Goal: Entertainment & Leisure: Consume media (video, audio)

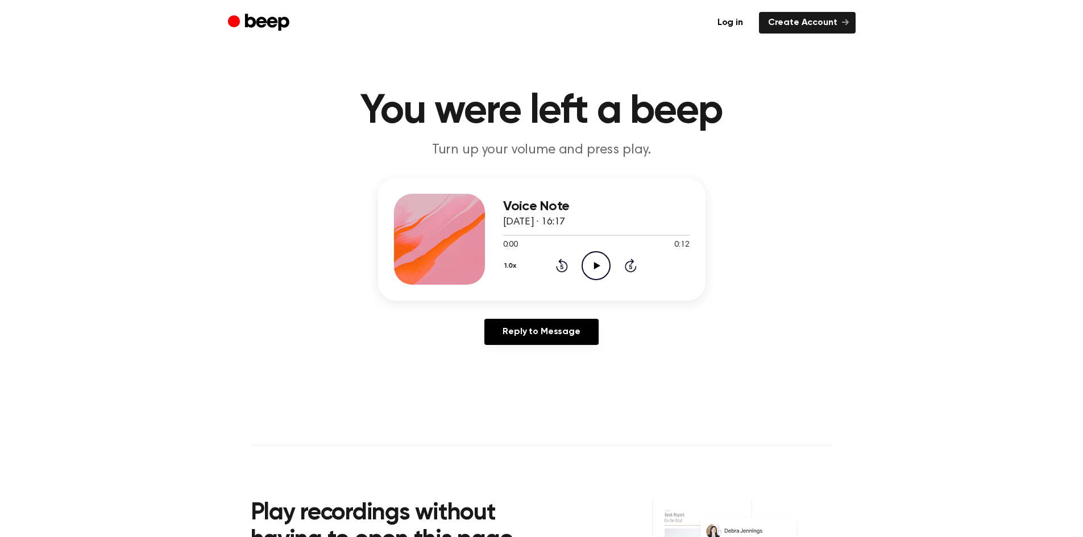
click at [603, 263] on icon "Play Audio" at bounding box center [596, 265] width 29 height 29
click at [588, 266] on icon "Play Audio" at bounding box center [596, 265] width 29 height 29
click at [602, 254] on icon "Play Audio" at bounding box center [596, 265] width 29 height 29
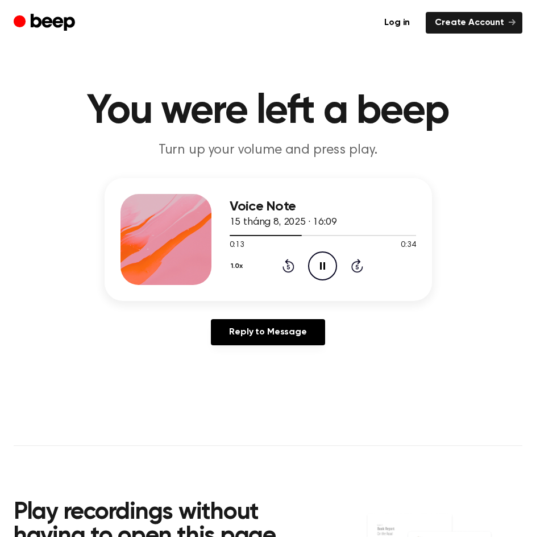
click at [321, 260] on icon "Pause Audio" at bounding box center [322, 265] width 29 height 29
click at [319, 263] on icon "Play Audio" at bounding box center [322, 265] width 29 height 29
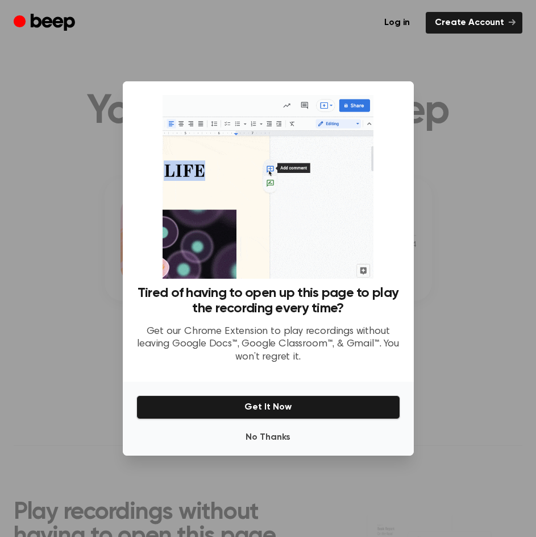
click at [463, 234] on div at bounding box center [268, 268] width 536 height 537
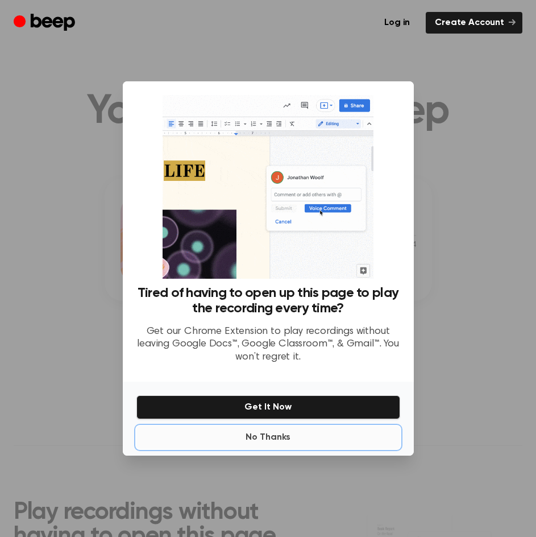
click at [289, 434] on button "No Thanks" at bounding box center [268, 437] width 264 height 23
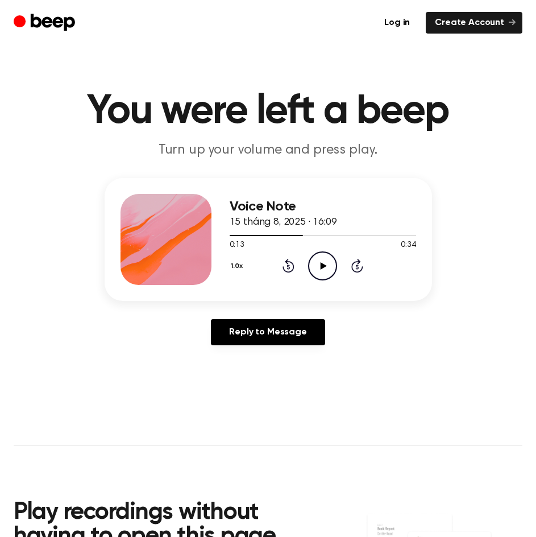
click at [318, 259] on icon "Play Audio" at bounding box center [322, 265] width 29 height 29
click at [289, 269] on icon "Rewind 5 seconds" at bounding box center [288, 265] width 13 height 15
click at [283, 264] on icon "Rewind 5 seconds" at bounding box center [288, 265] width 13 height 15
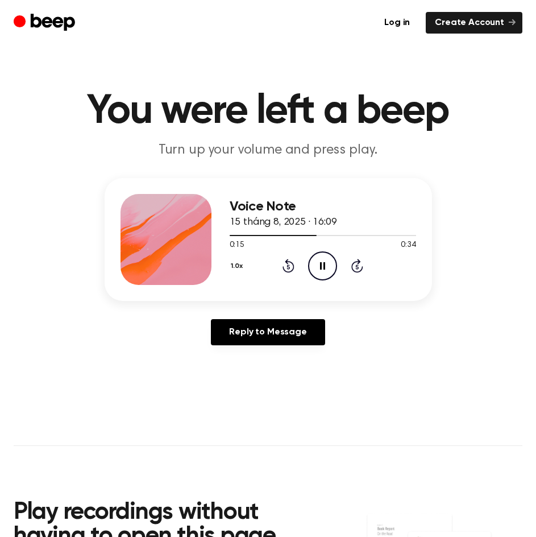
click at [77, 330] on div "Voice Note 15 tháng 8, 2025 · 16:09 0:15 0:34 Your browser does not support the…" at bounding box center [268, 266] width 509 height 176
click at [289, 271] on icon at bounding box center [289, 266] width 12 height 14
click at [318, 267] on icon "Pause Audio" at bounding box center [322, 265] width 29 height 29
click at [316, 263] on icon "Play Audio" at bounding box center [322, 265] width 29 height 29
click at [316, 261] on icon "Play Audio" at bounding box center [322, 265] width 29 height 29
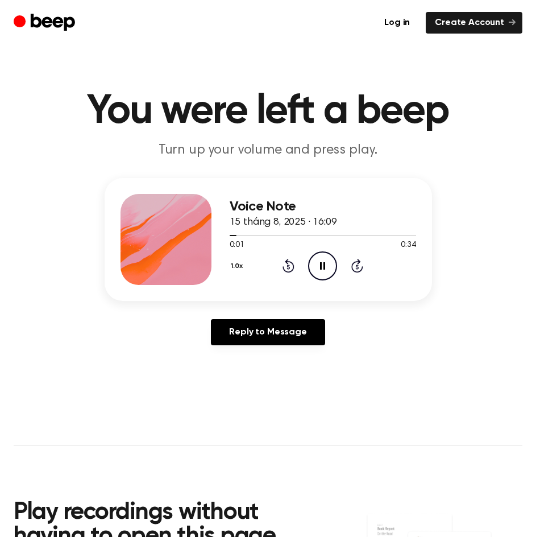
click at [307, 262] on div "1.0x Rewind 5 seconds Pause Audio Skip 5 seconds" at bounding box center [323, 265] width 186 height 29
click at [318, 262] on icon "Pause Audio" at bounding box center [322, 265] width 29 height 29
click at [321, 262] on icon "Play Audio" at bounding box center [322, 265] width 29 height 29
click at [299, 235] on div at bounding box center [323, 234] width 186 height 9
click at [293, 235] on div at bounding box center [323, 235] width 186 height 1
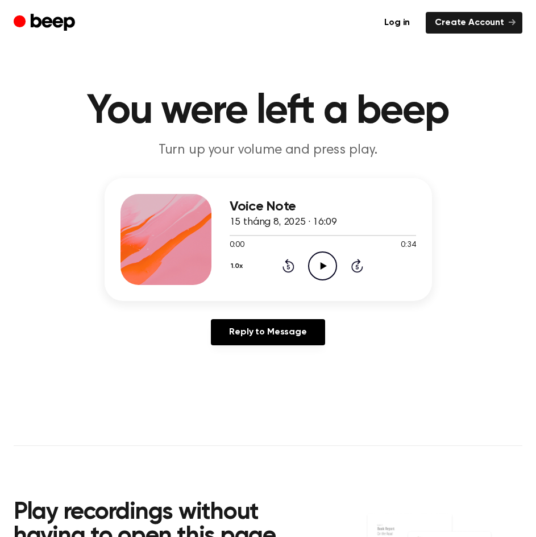
click at [326, 265] on icon at bounding box center [324, 265] width 6 height 7
click at [313, 264] on icon "Pause Audio" at bounding box center [322, 265] width 29 height 29
click at [318, 266] on icon "Play Audio" at bounding box center [322, 265] width 29 height 29
click at [337, 267] on circle at bounding box center [323, 266] width 28 height 28
click at [317, 266] on icon "Play Audio" at bounding box center [322, 265] width 29 height 29
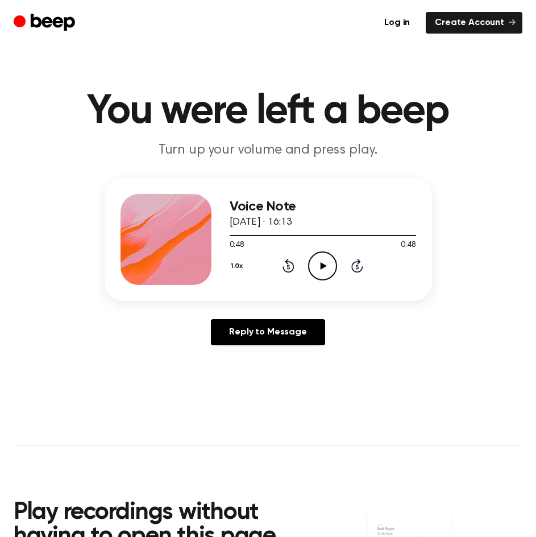
click at [320, 266] on icon "Play Audio" at bounding box center [322, 265] width 29 height 29
click at [334, 263] on icon "Pause Audio" at bounding box center [322, 265] width 29 height 29
click at [284, 268] on icon at bounding box center [289, 266] width 12 height 14
click at [317, 263] on icon "Play Audio" at bounding box center [322, 265] width 29 height 29
click at [287, 271] on icon at bounding box center [289, 266] width 12 height 14
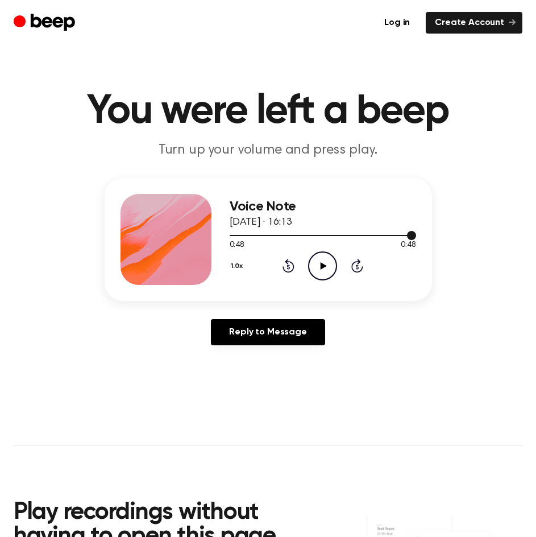
click at [348, 234] on div at bounding box center [323, 234] width 186 height 9
click at [366, 232] on div at bounding box center [323, 234] width 186 height 9
click at [370, 233] on div at bounding box center [323, 234] width 186 height 9
drag, startPoint x: 231, startPoint y: 235, endPoint x: 335, endPoint y: 232, distance: 104.1
click at [326, 234] on div at bounding box center [323, 234] width 186 height 9
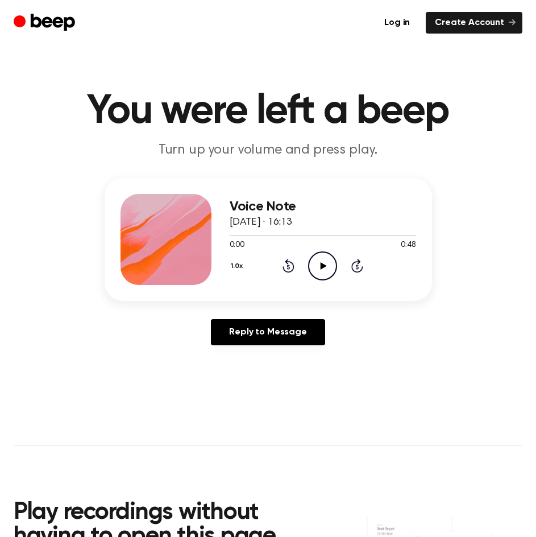
click at [317, 263] on icon "Play Audio" at bounding box center [322, 265] width 29 height 29
click at [236, 262] on button "1.0x" at bounding box center [239, 265] width 18 height 19
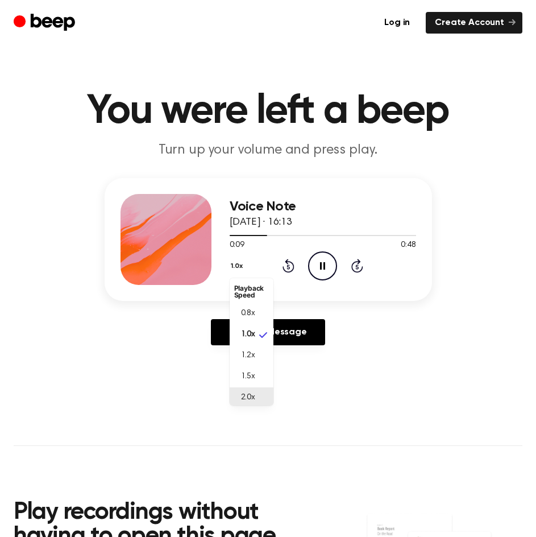
scroll to position [3, 0]
click at [254, 391] on li "2.0x" at bounding box center [252, 394] width 44 height 21
click at [239, 264] on button "2.0x" at bounding box center [239, 265] width 19 height 19
click at [249, 330] on span "1.0x" at bounding box center [248, 332] width 14 height 12
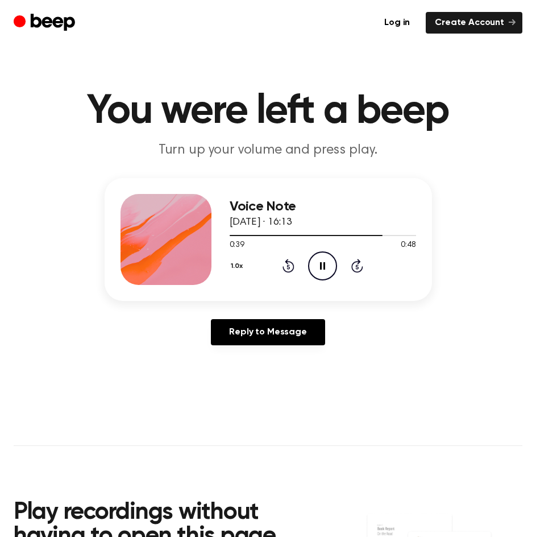
click at [329, 259] on icon "Pause Audio" at bounding box center [322, 265] width 29 height 29
click at [329, 259] on icon "Play Audio" at bounding box center [322, 265] width 29 height 29
click at [329, 259] on icon "Pause Audio" at bounding box center [322, 265] width 29 height 29
click at [322, 256] on icon "Play Audio" at bounding box center [322, 265] width 29 height 29
click at [320, 267] on icon "Play Audio" at bounding box center [322, 265] width 29 height 29
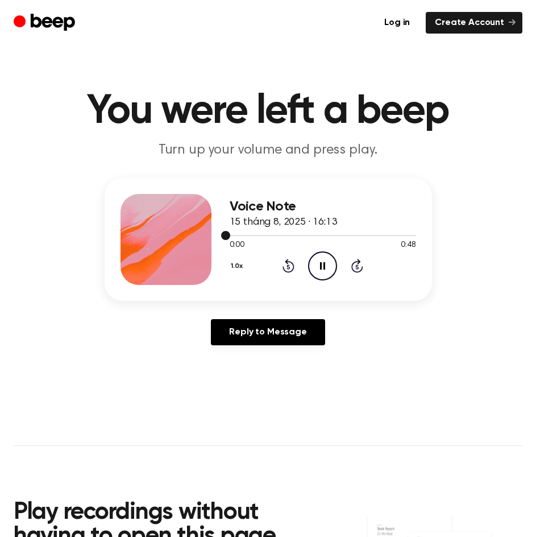
click at [346, 235] on div at bounding box center [323, 234] width 186 height 9
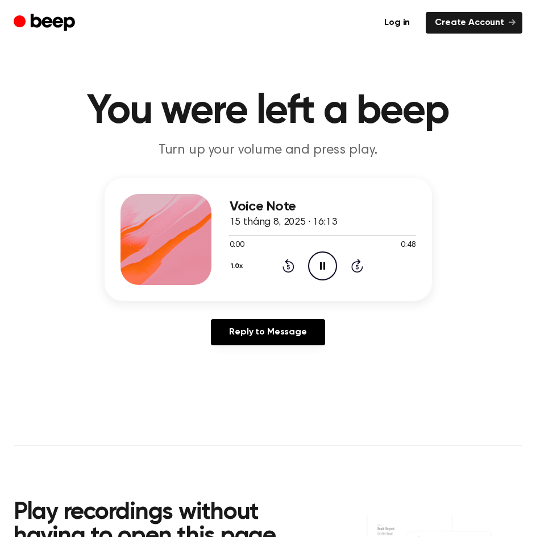
click at [353, 272] on icon "Skip 5 seconds" at bounding box center [357, 265] width 13 height 15
click at [353, 273] on div "1.0x Rewind 5 seconds Pause Audio Skip 5 seconds" at bounding box center [323, 265] width 186 height 29
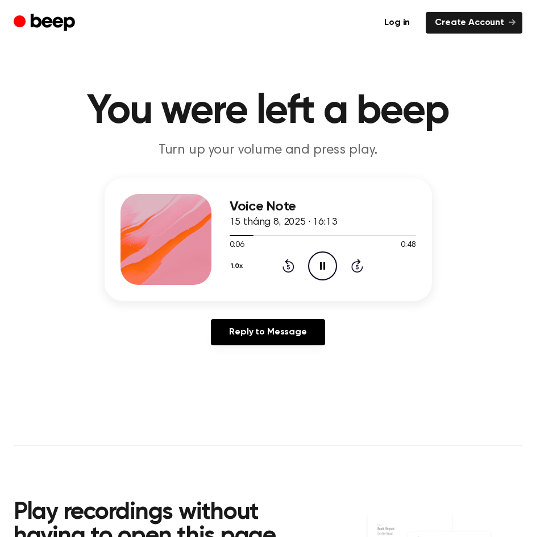
click at [354, 268] on icon "Skip 5 seconds" at bounding box center [357, 265] width 13 height 15
click at [355, 268] on icon "Skip 5 seconds" at bounding box center [357, 265] width 13 height 15
click at [304, 355] on main "You were left a beep Turn up your volume and press play. Voice Note 15 tháng 8,…" at bounding box center [268, 356] width 536 height 712
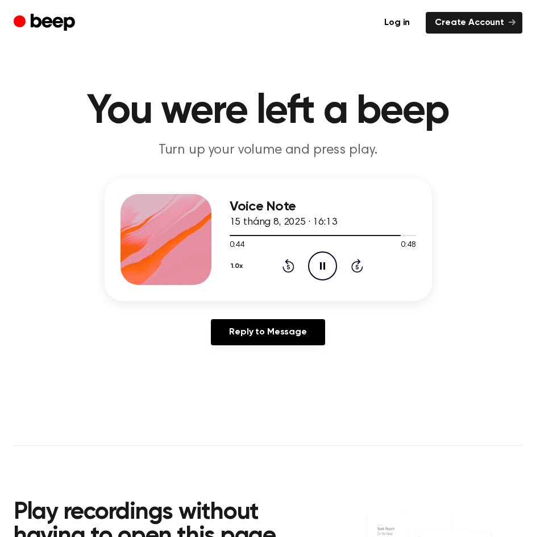
click at [320, 268] on icon at bounding box center [322, 265] width 5 height 7
